Goal: Task Accomplishment & Management: Complete application form

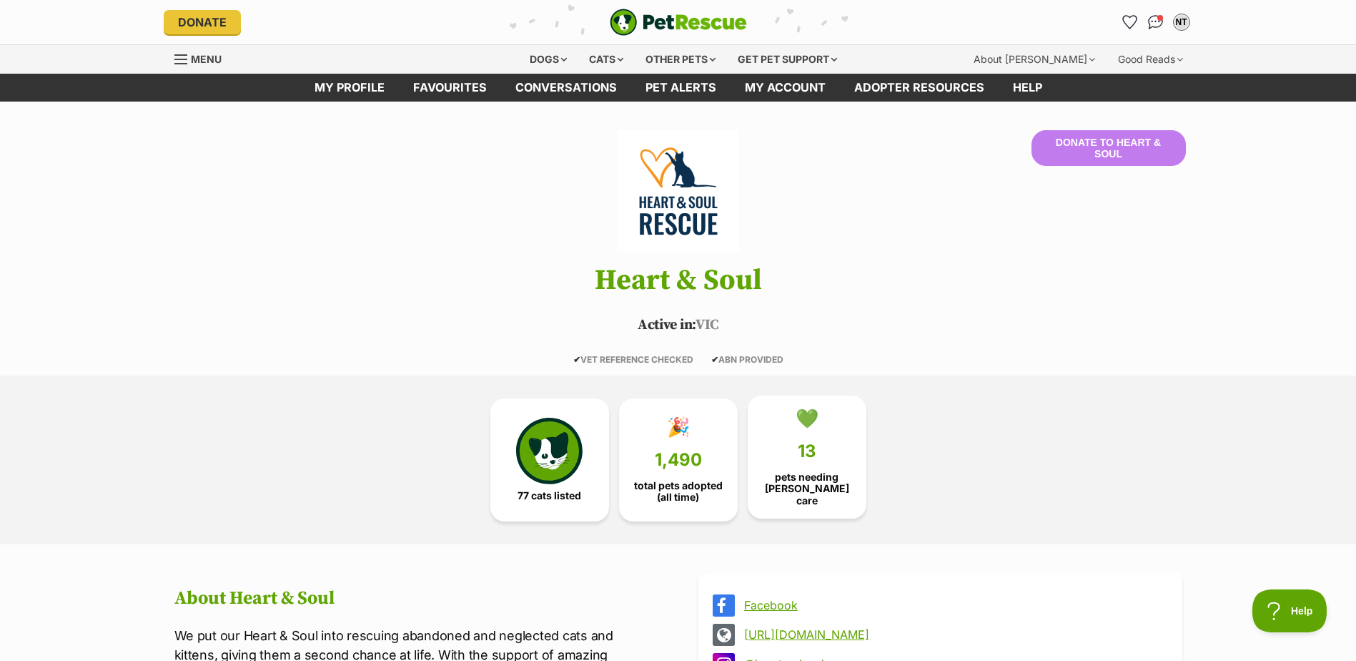
click at [802, 452] on span "13" at bounding box center [807, 451] width 19 height 20
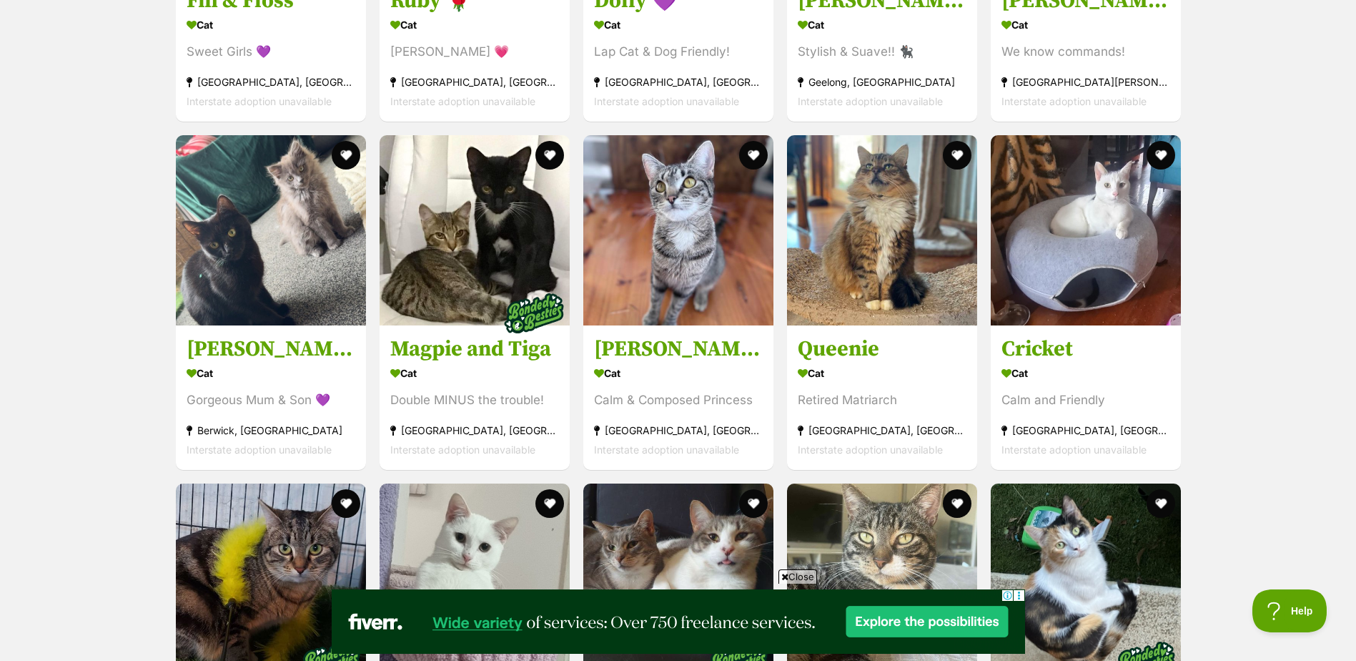
scroll to position [3653, 0]
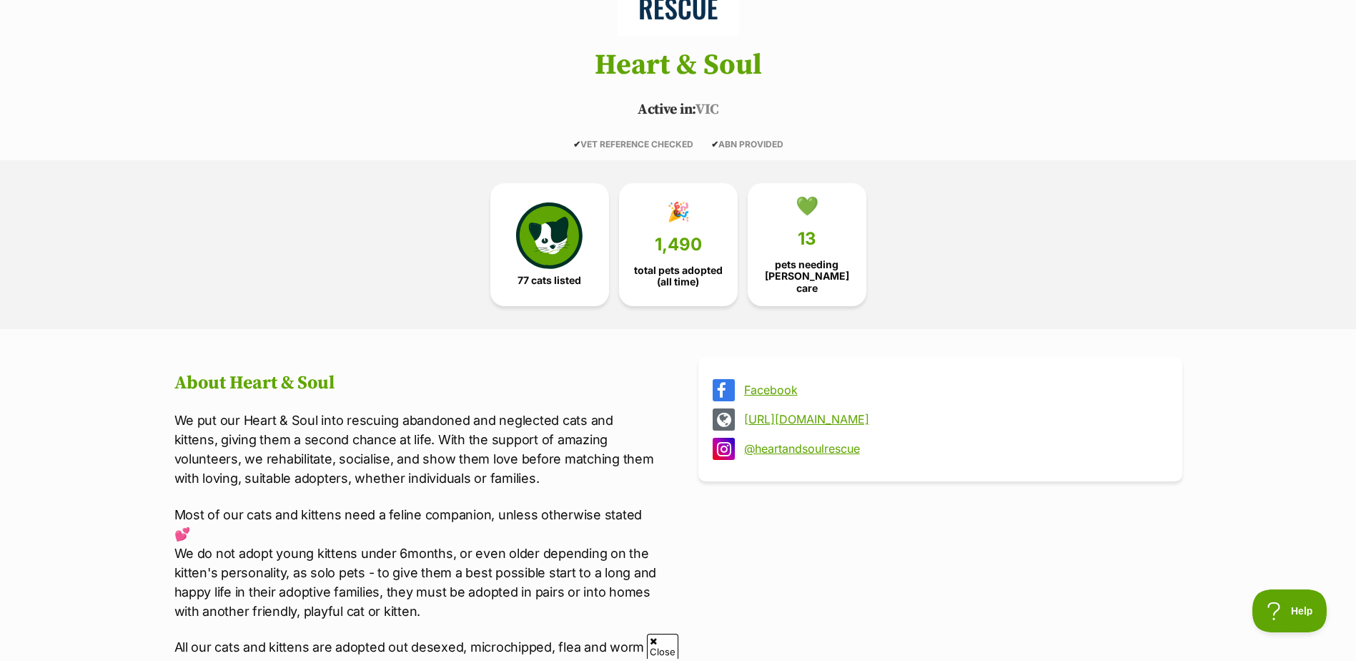
scroll to position [215, 0]
click at [541, 236] on img at bounding box center [549, 233] width 66 height 66
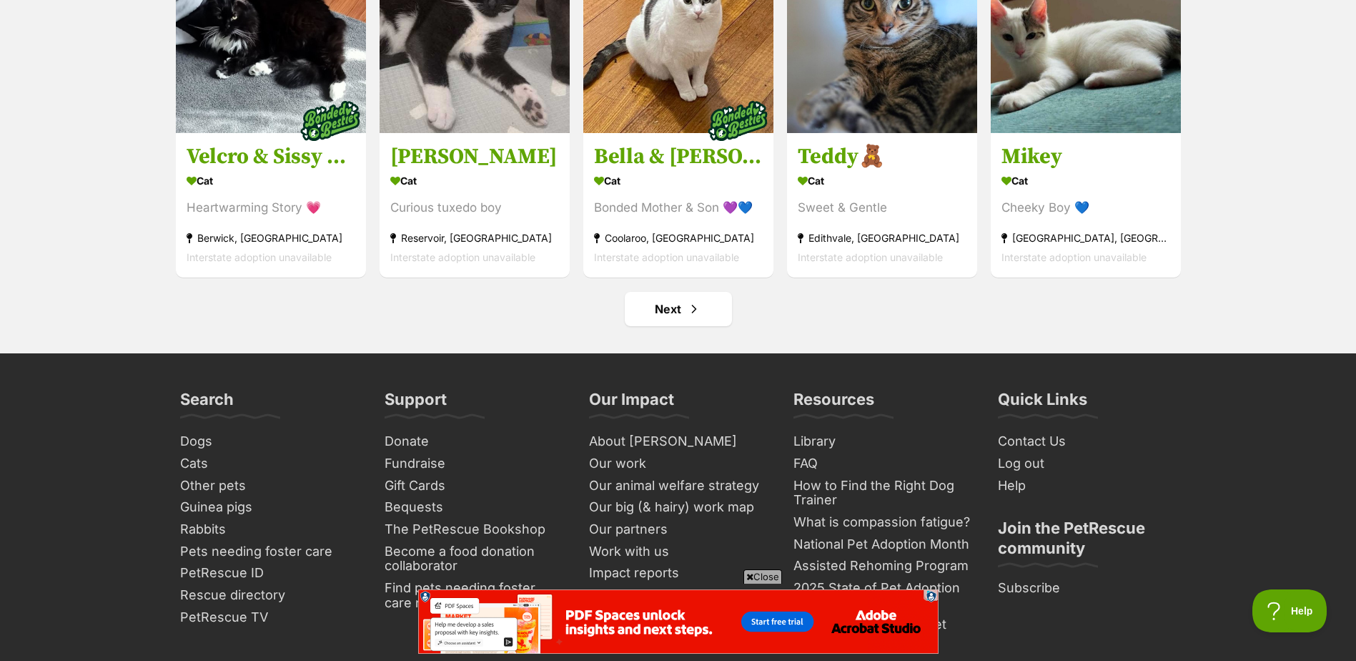
scroll to position [5655, 0]
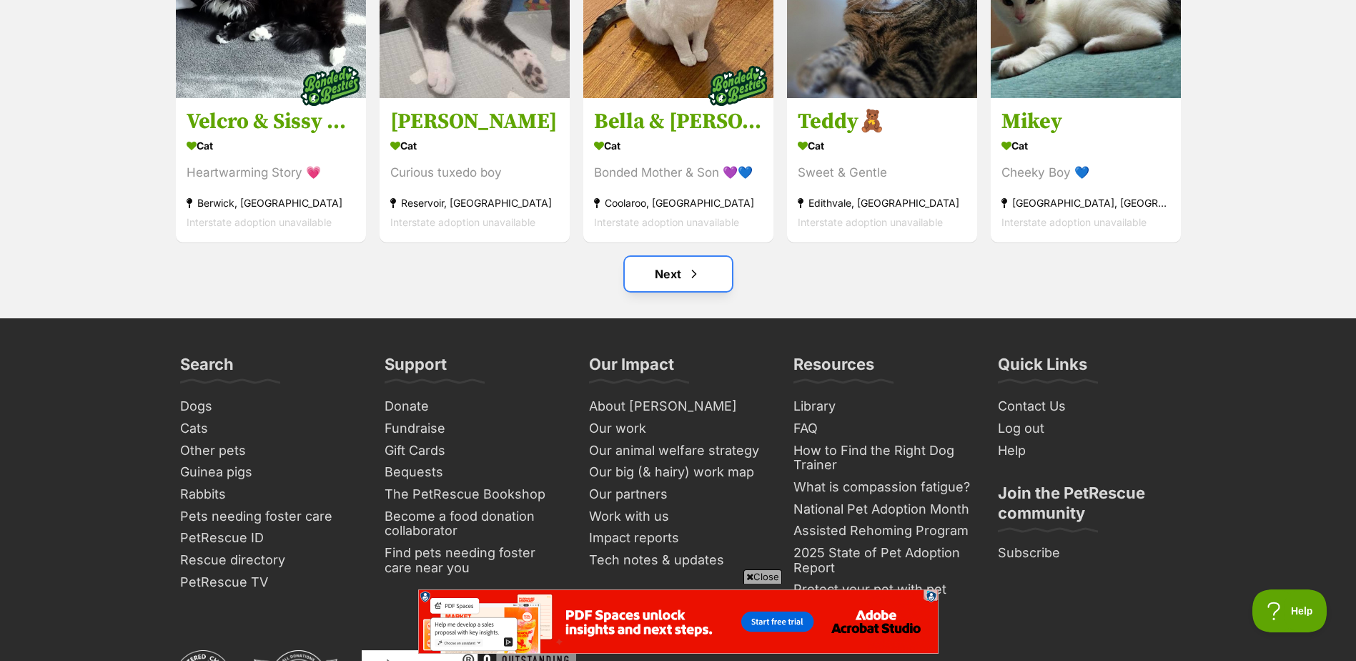
click at [651, 291] on link "Next" at bounding box center [678, 274] width 107 height 34
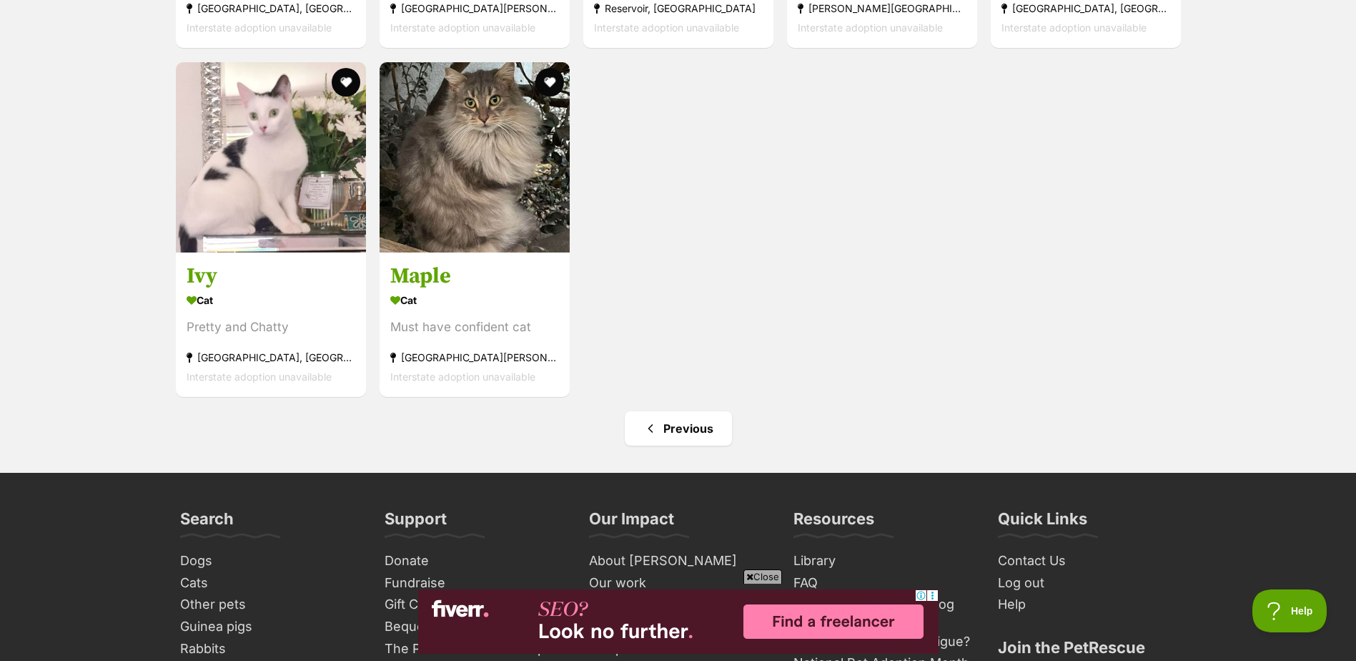
scroll to position [2717, 0]
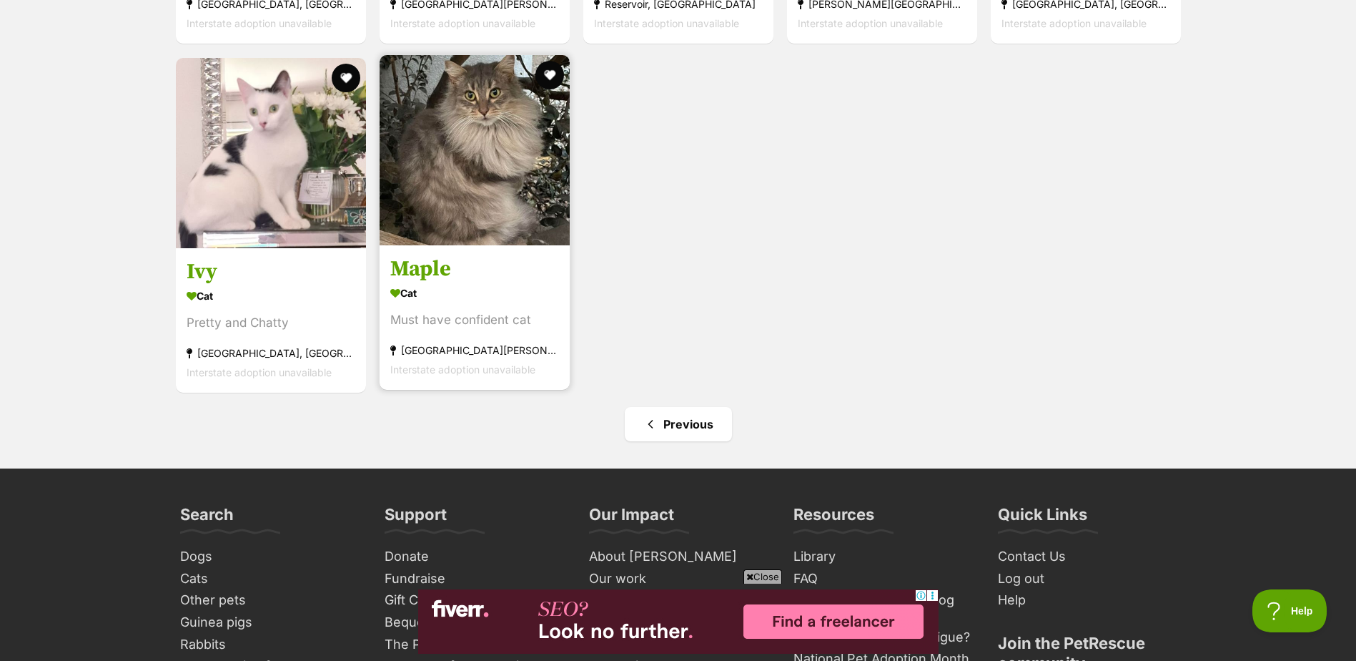
click at [453, 196] on img at bounding box center [475, 150] width 190 height 190
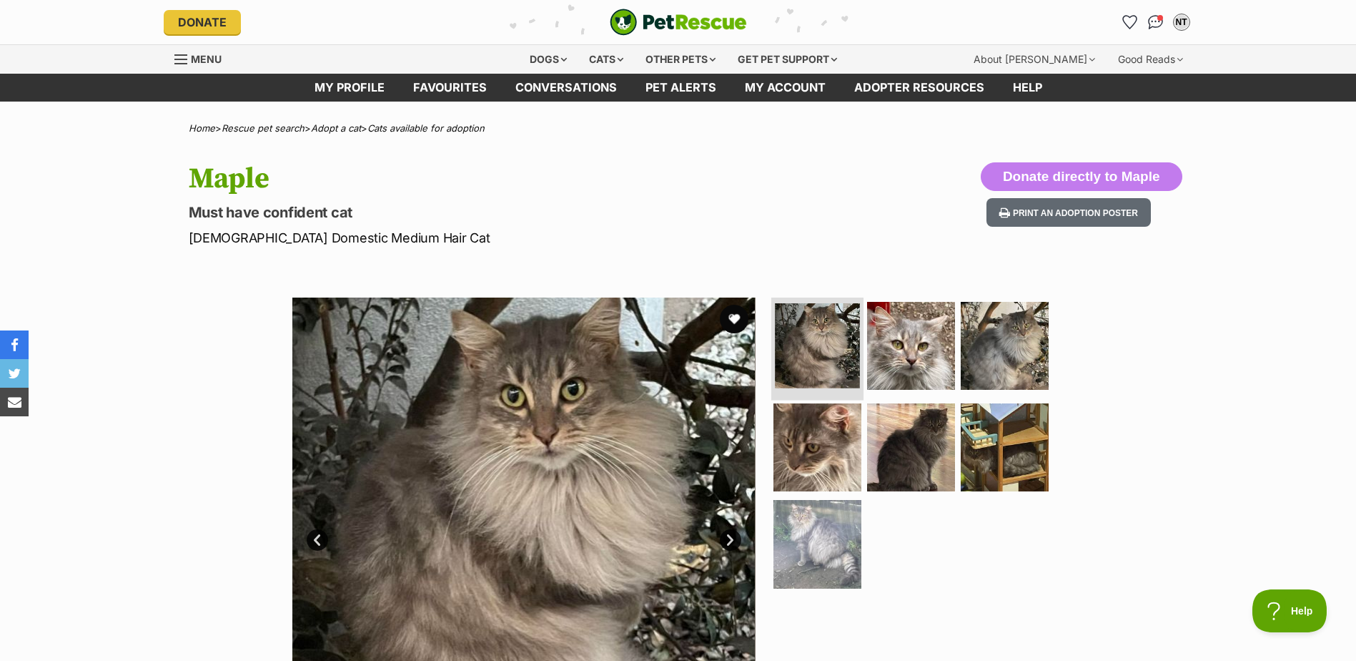
click at [832, 343] on img at bounding box center [817, 345] width 85 height 85
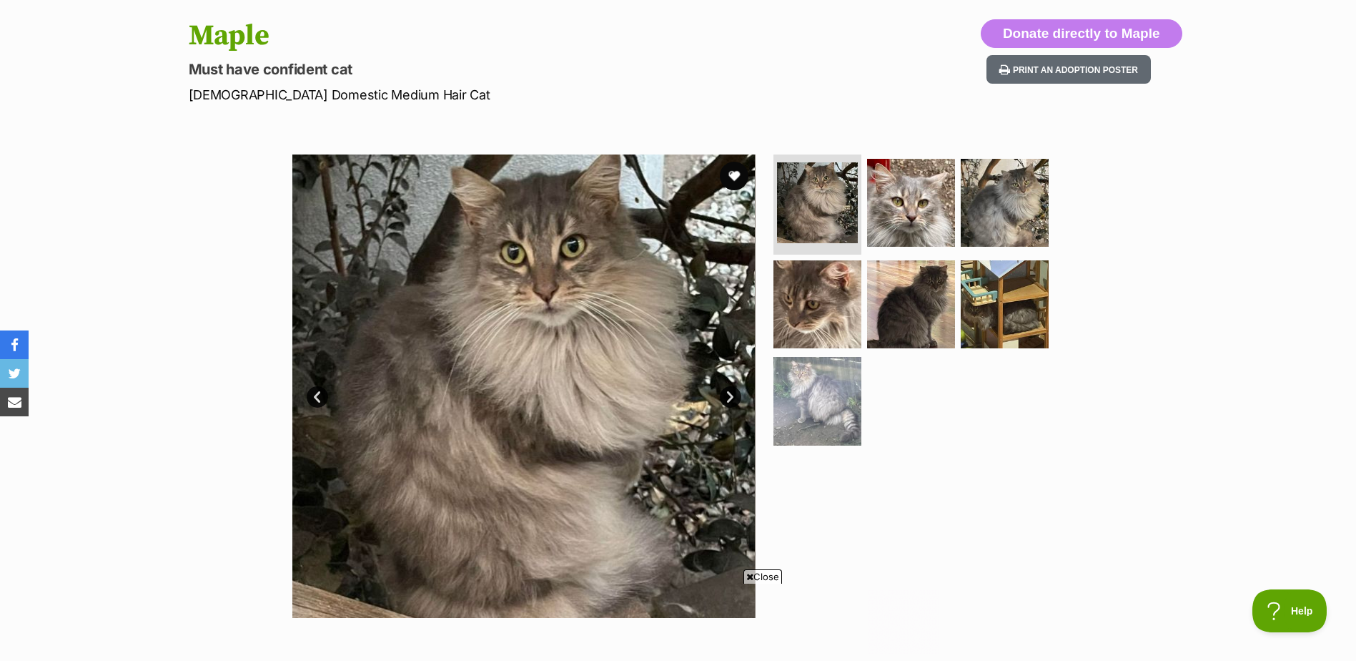
click at [733, 403] on link "Next" at bounding box center [730, 396] width 21 height 21
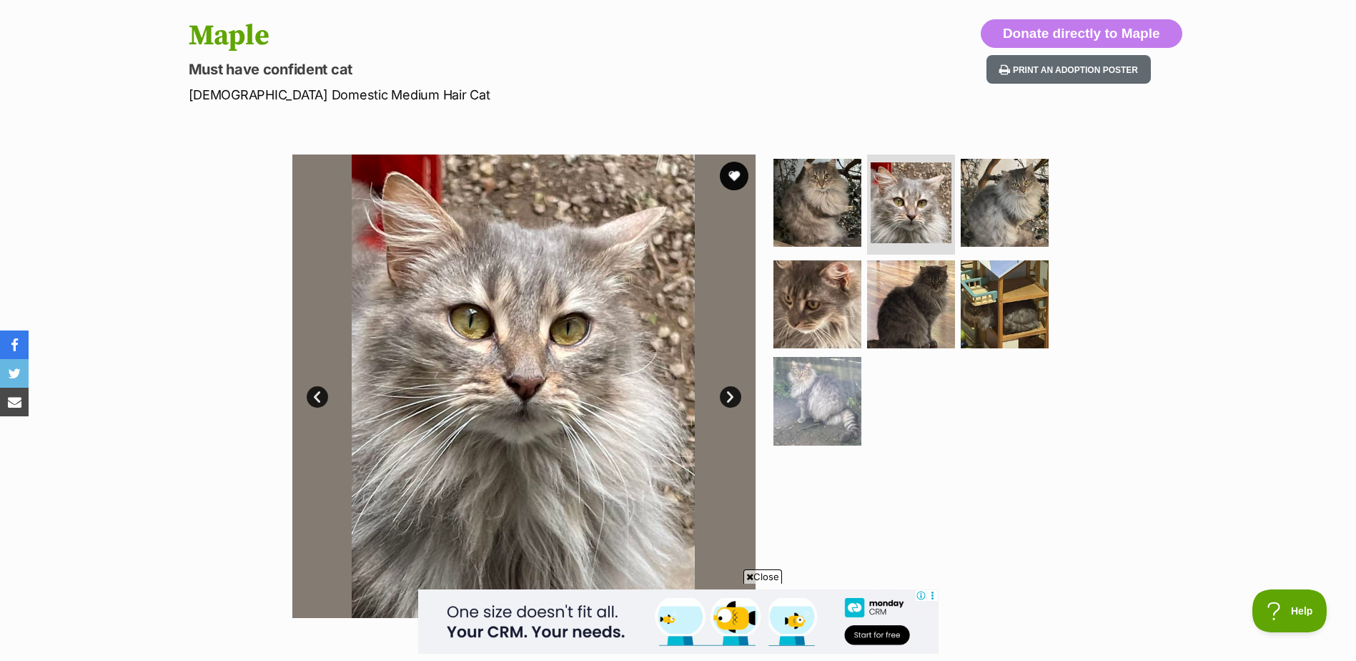
click at [733, 403] on link "Next" at bounding box center [730, 396] width 21 height 21
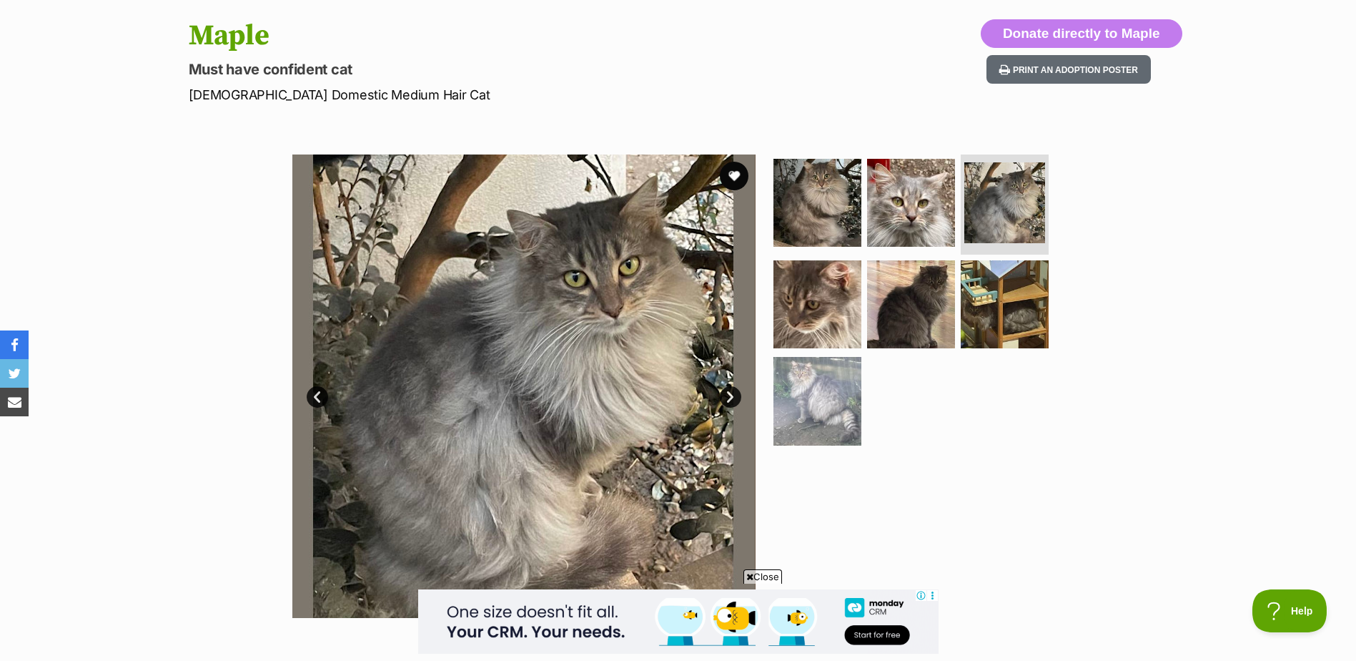
click at [733, 403] on link "Next" at bounding box center [730, 396] width 21 height 21
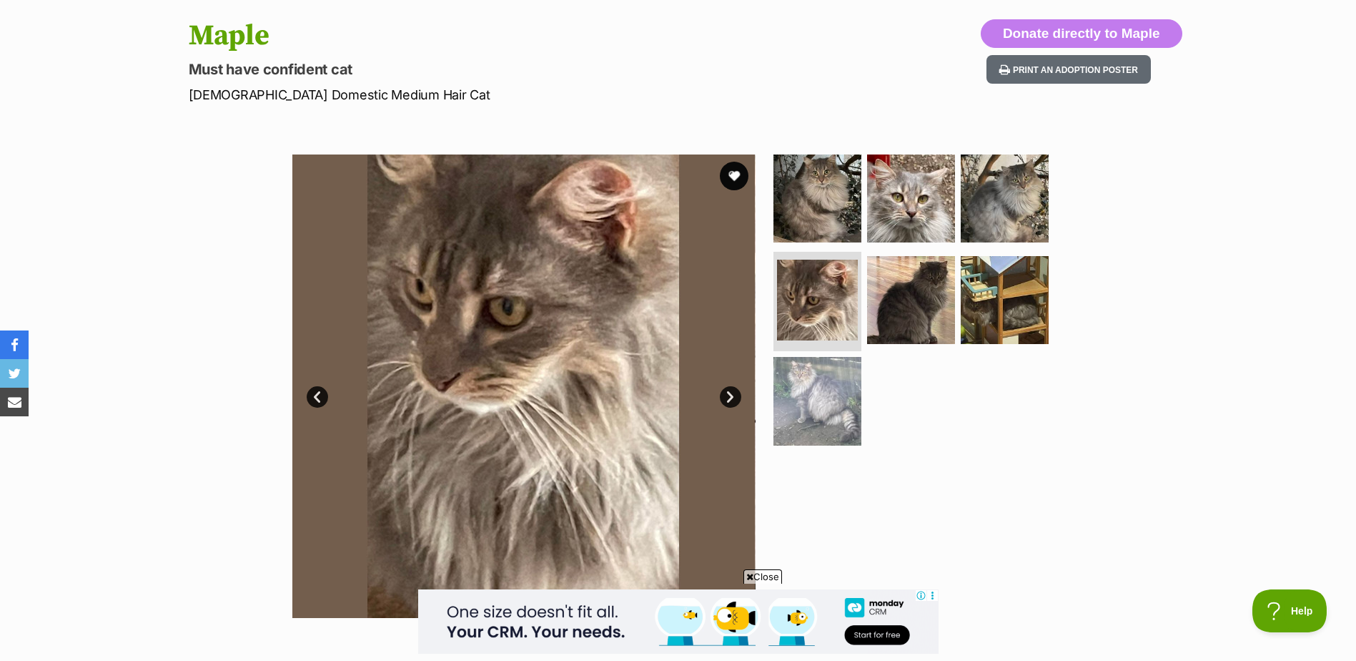
click at [733, 403] on link "Next" at bounding box center [730, 396] width 21 height 21
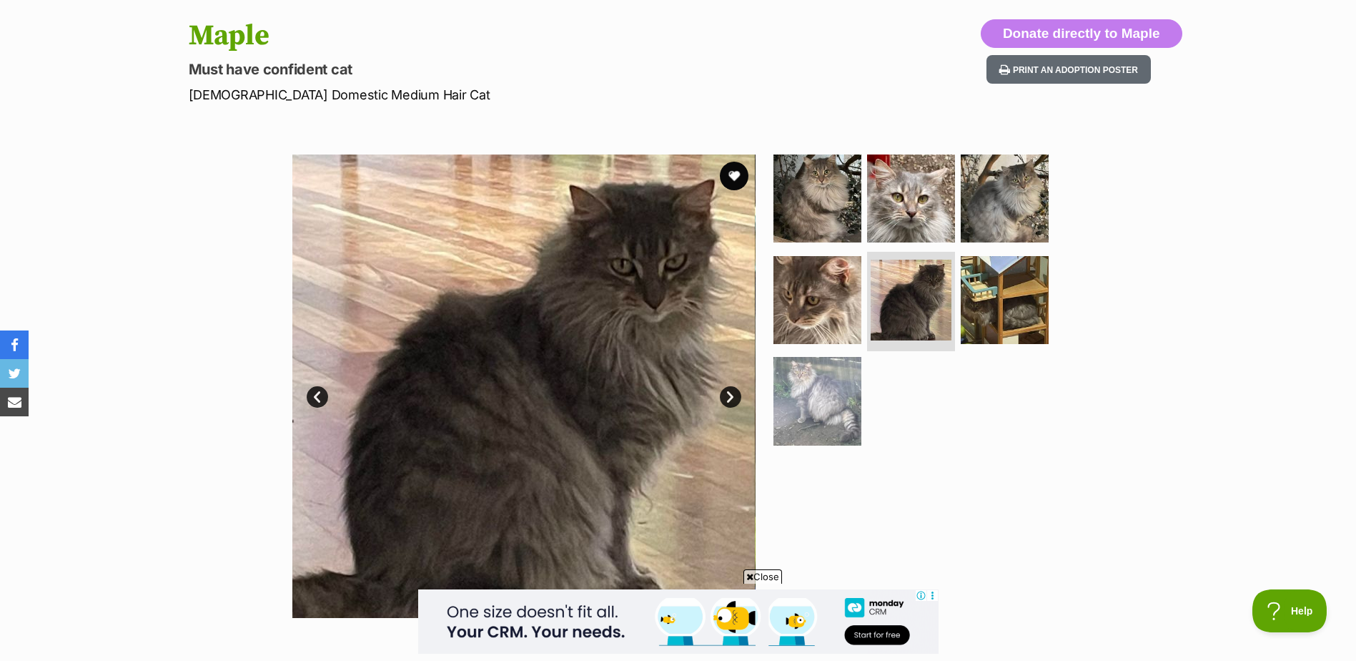
click at [733, 403] on link "Next" at bounding box center [730, 396] width 21 height 21
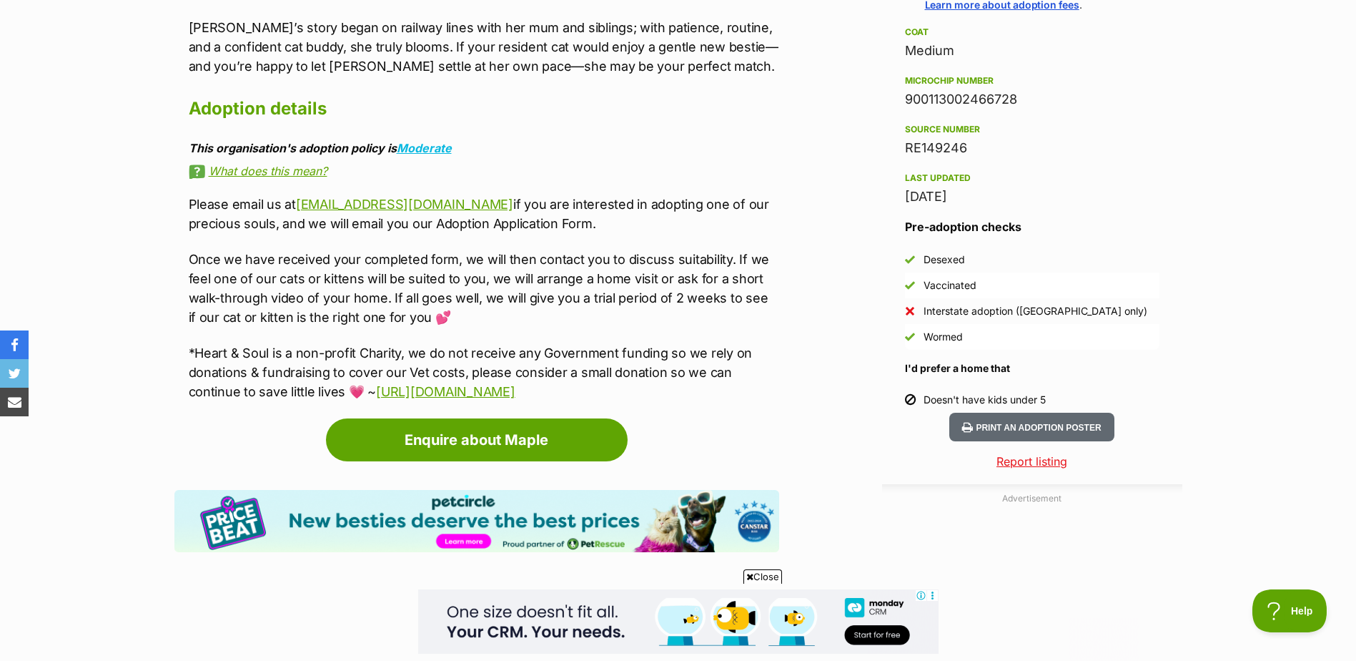
scroll to position [1144, 0]
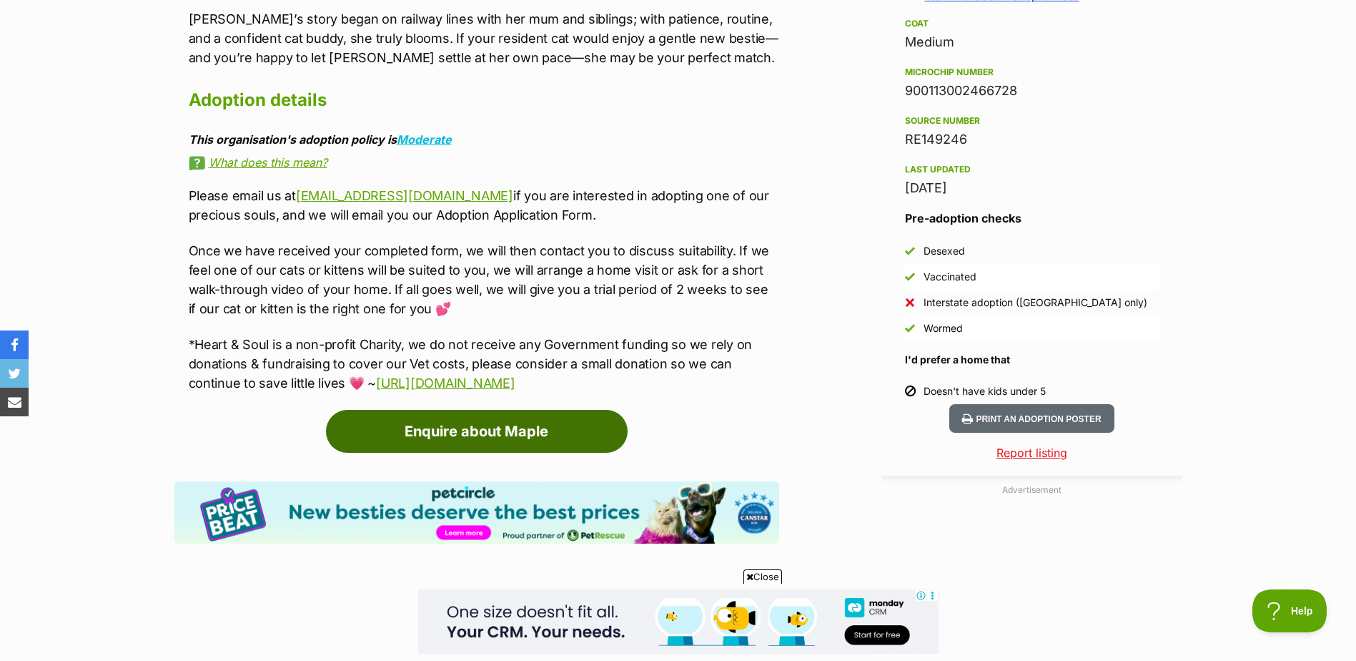
click at [473, 410] on link "Enquire about Maple" at bounding box center [477, 431] width 302 height 43
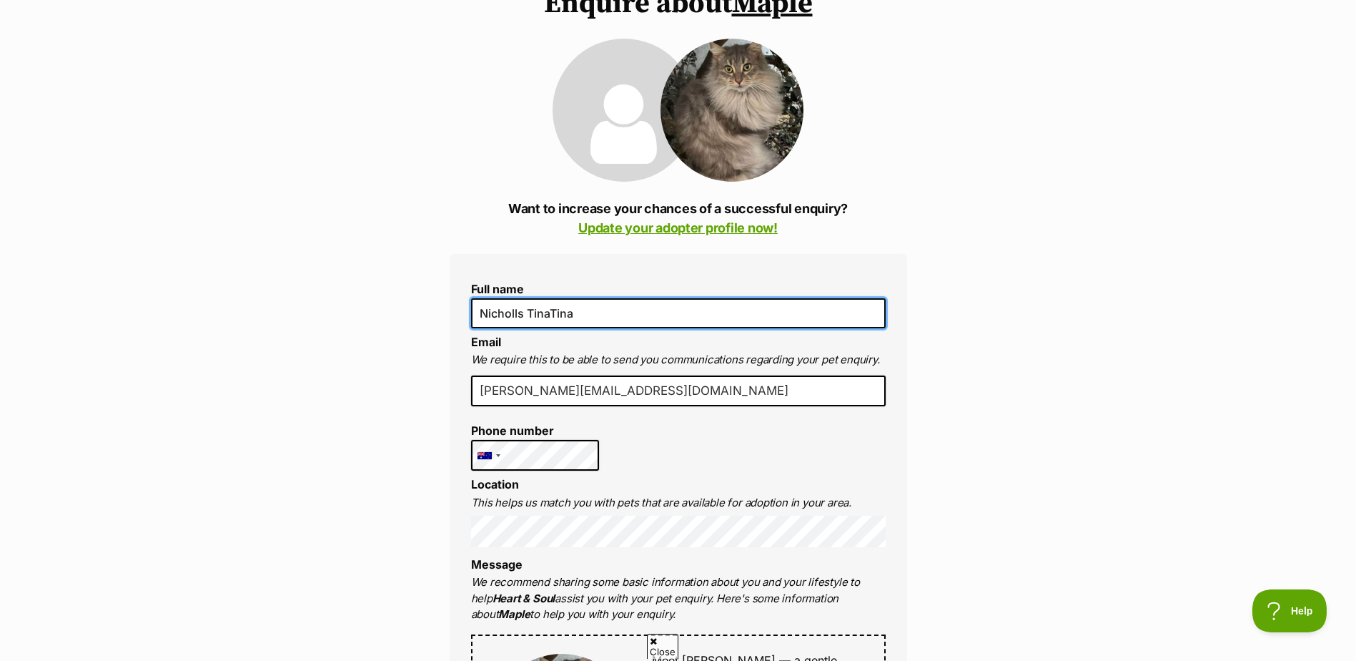
drag, startPoint x: 578, startPoint y: 314, endPoint x: 451, endPoint y: 314, distance: 126.6
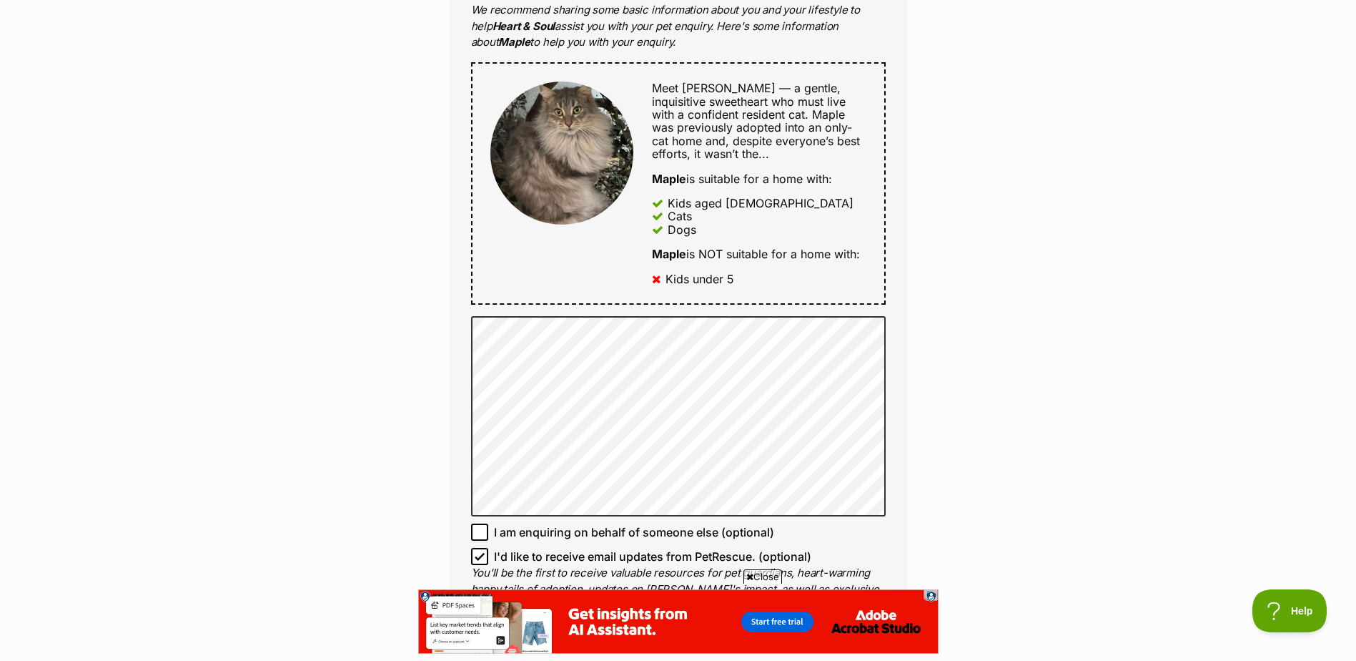
scroll to position [787, 0]
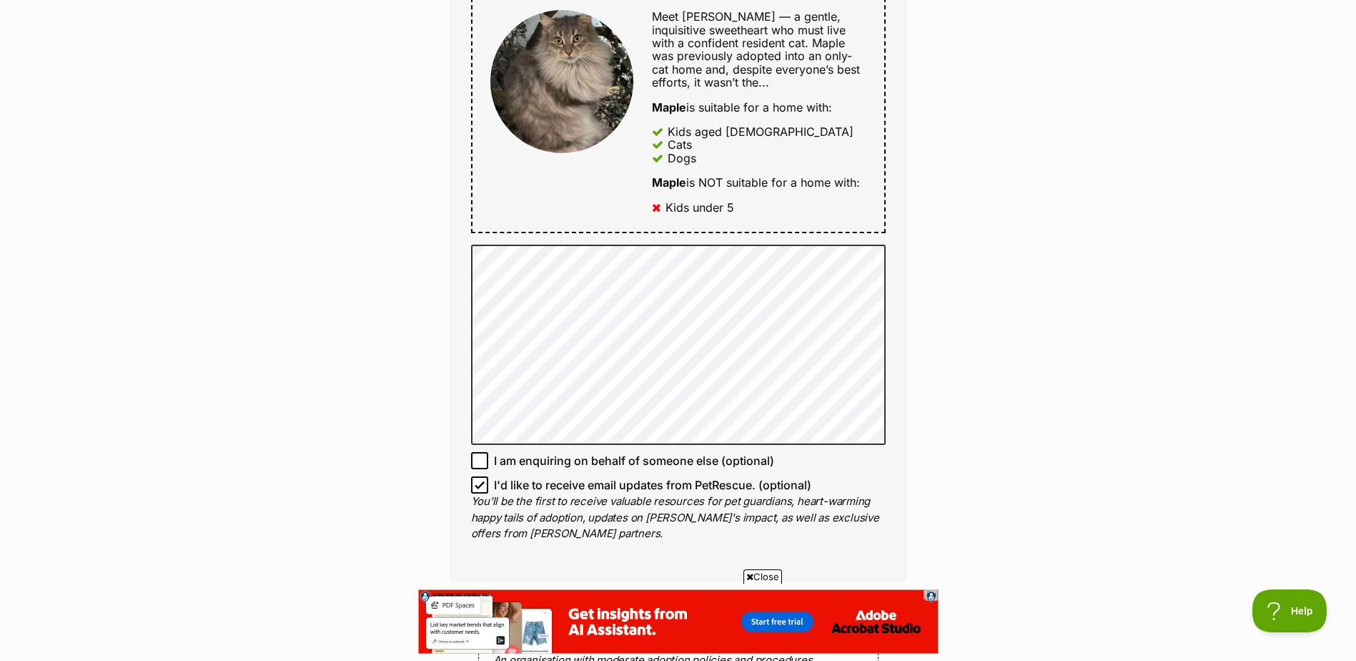
type input "Tina Nicholls"
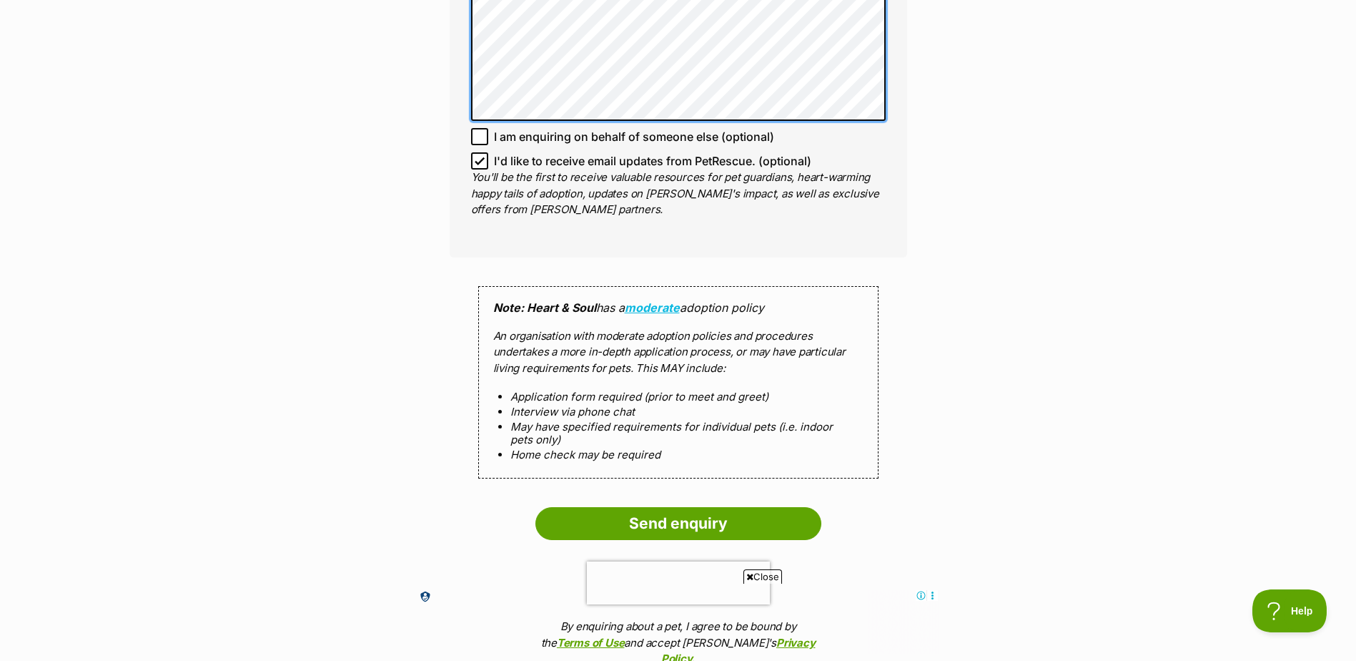
scroll to position [1216, 0]
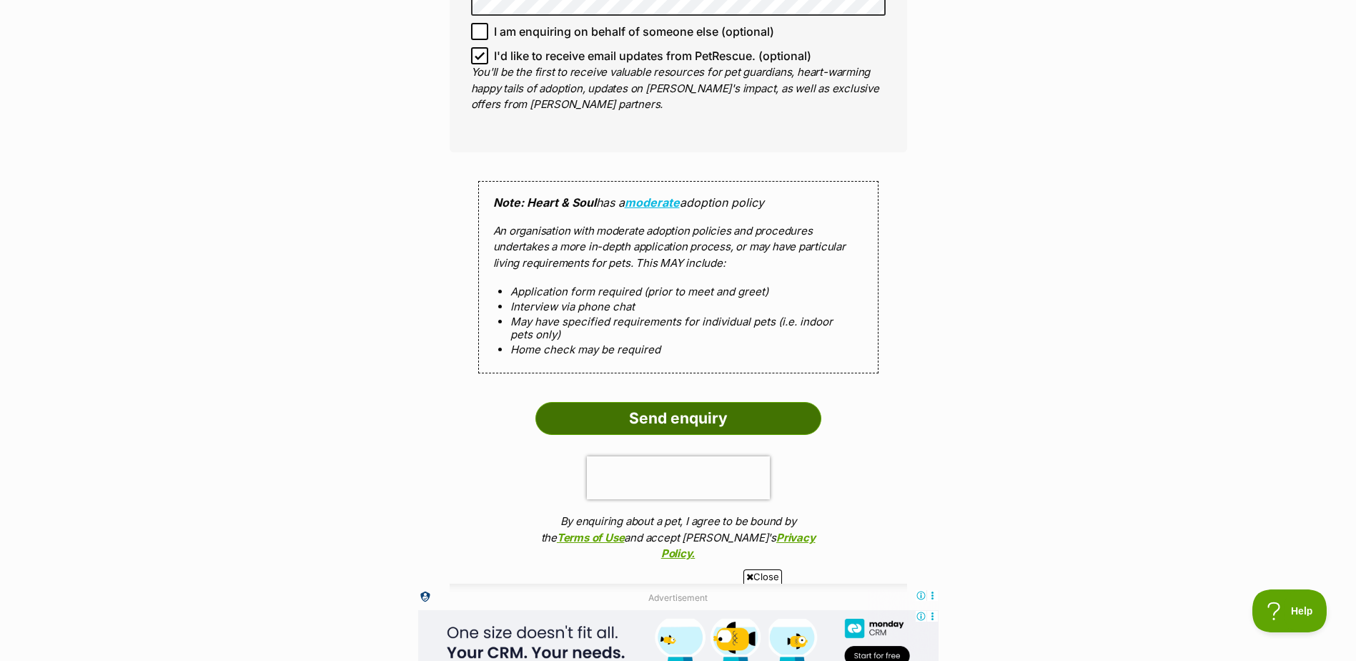
click at [666, 418] on input "Send enquiry" at bounding box center [679, 418] width 286 height 33
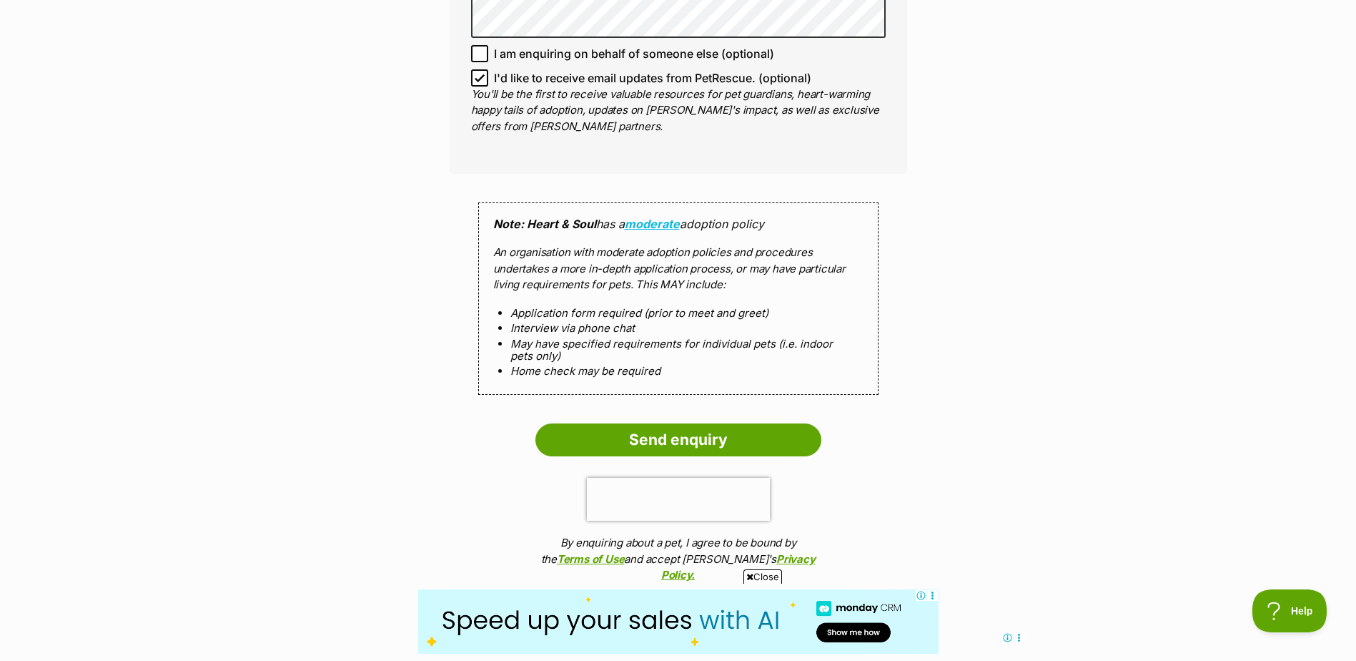
scroll to position [1287, 0]
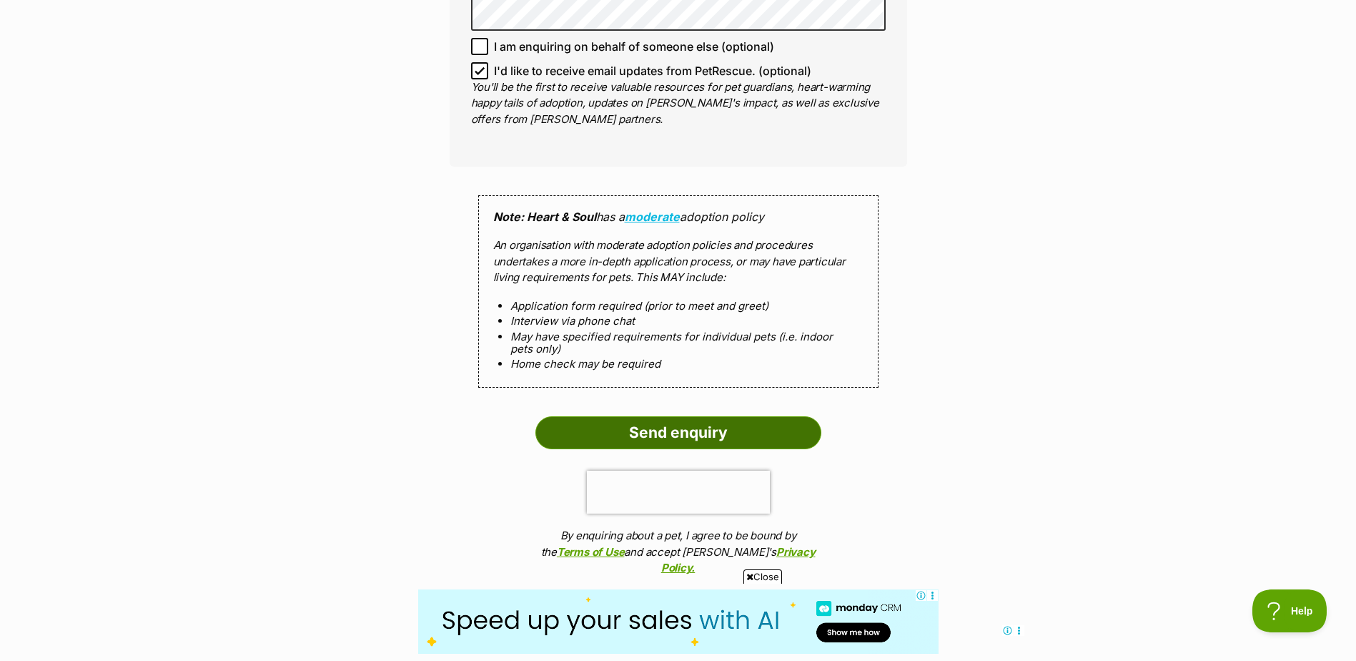
click at [669, 430] on input "Send enquiry" at bounding box center [679, 432] width 286 height 33
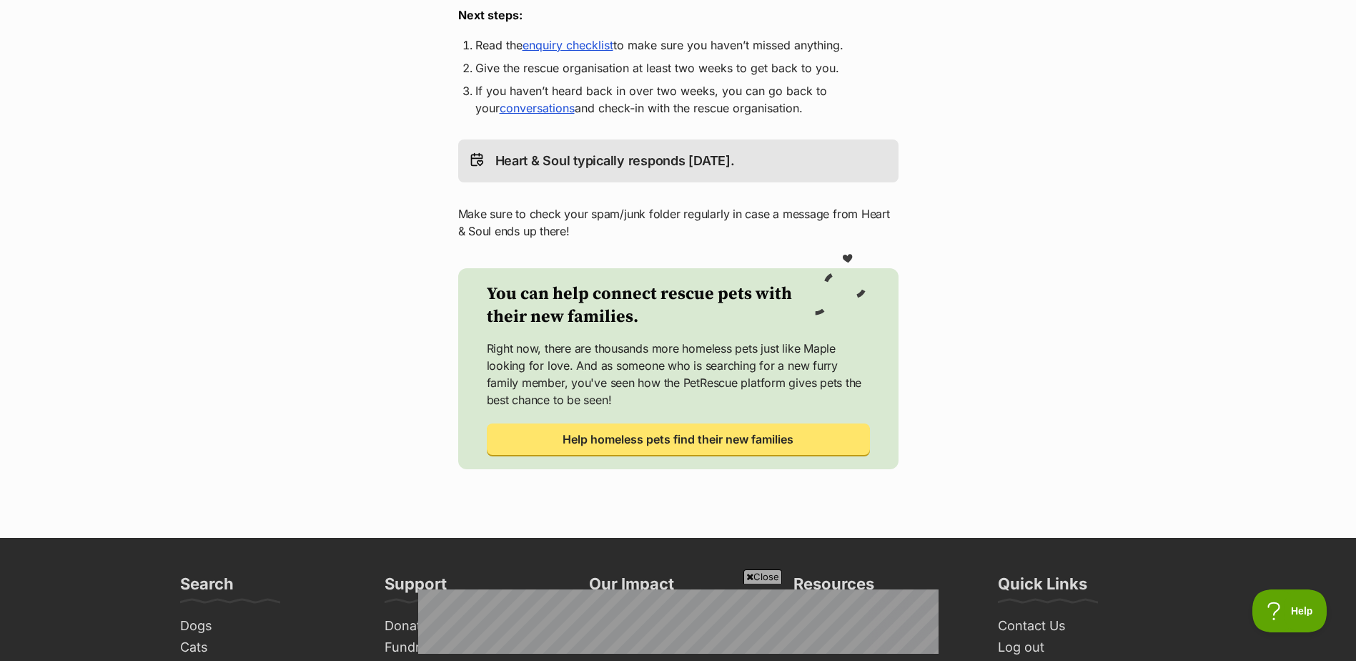
scroll to position [143, 0]
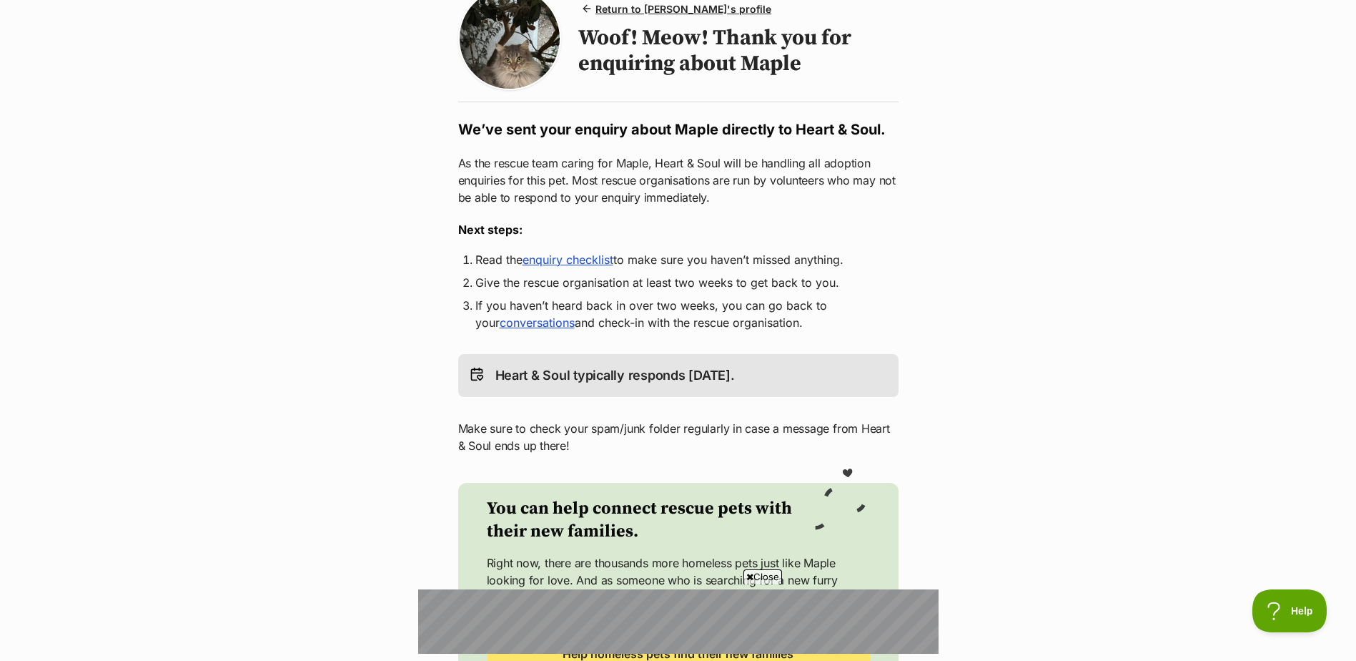
click at [564, 262] on link "enquiry checklist" at bounding box center [568, 259] width 91 height 14
